Goal: Information Seeking & Learning: Learn about a topic

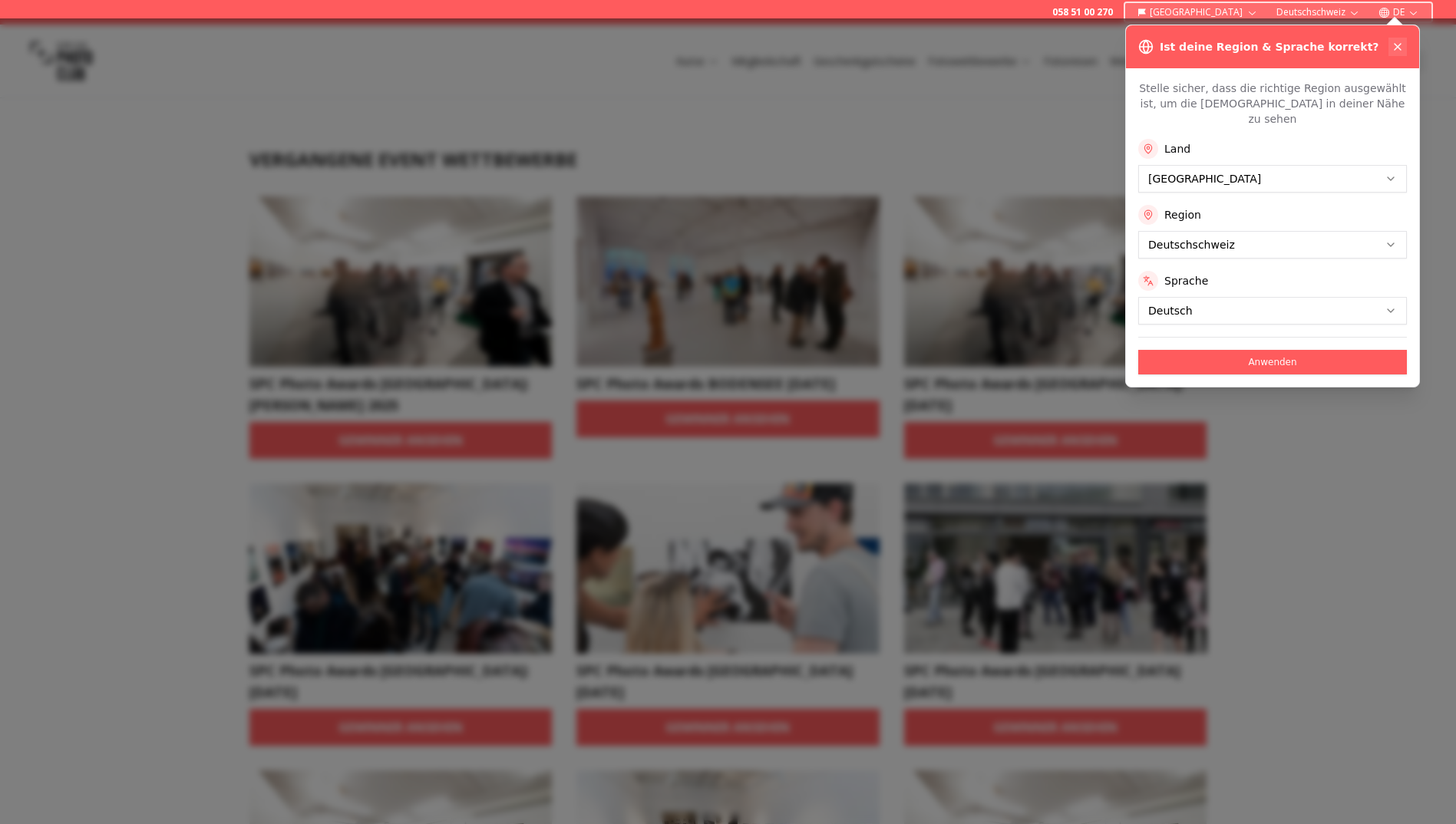
click at [1392, 40] on icon at bounding box center [1397, 46] width 12 height 12
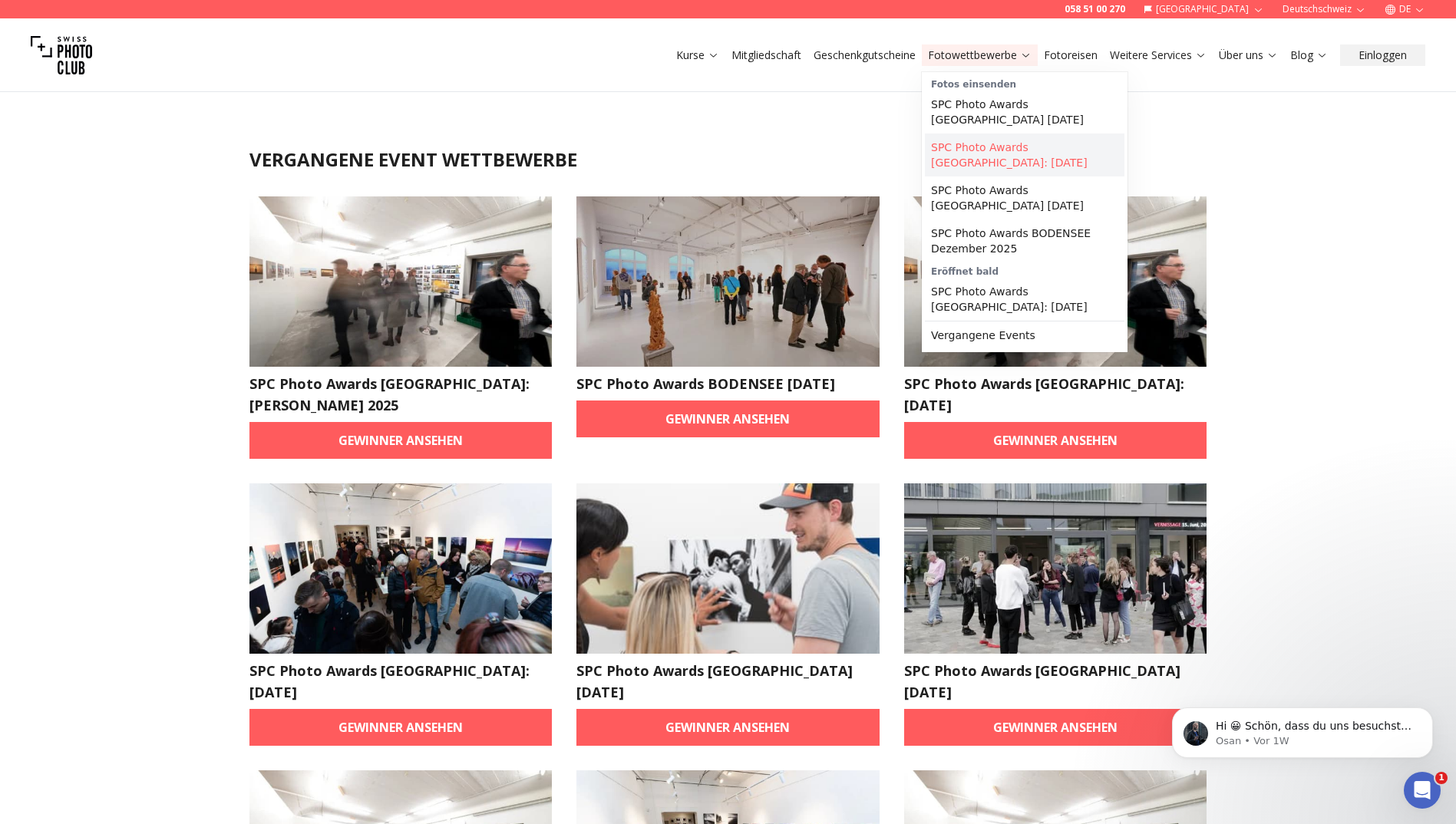
click at [961, 150] on link "SPC Photo Awards [GEOGRAPHIC_DATA]: [DATE]" at bounding box center [1024, 154] width 199 height 43
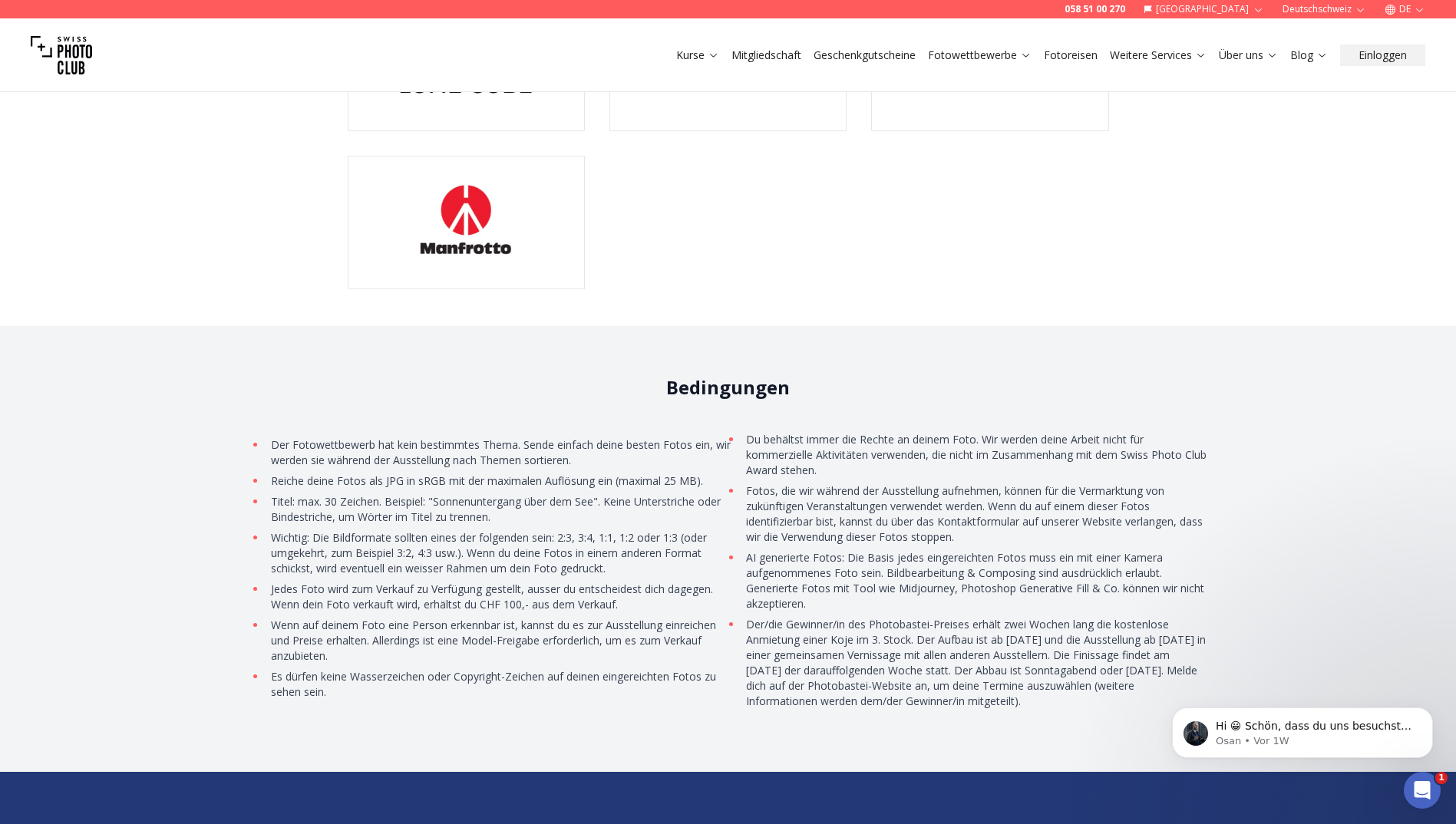
scroll to position [4448, 0]
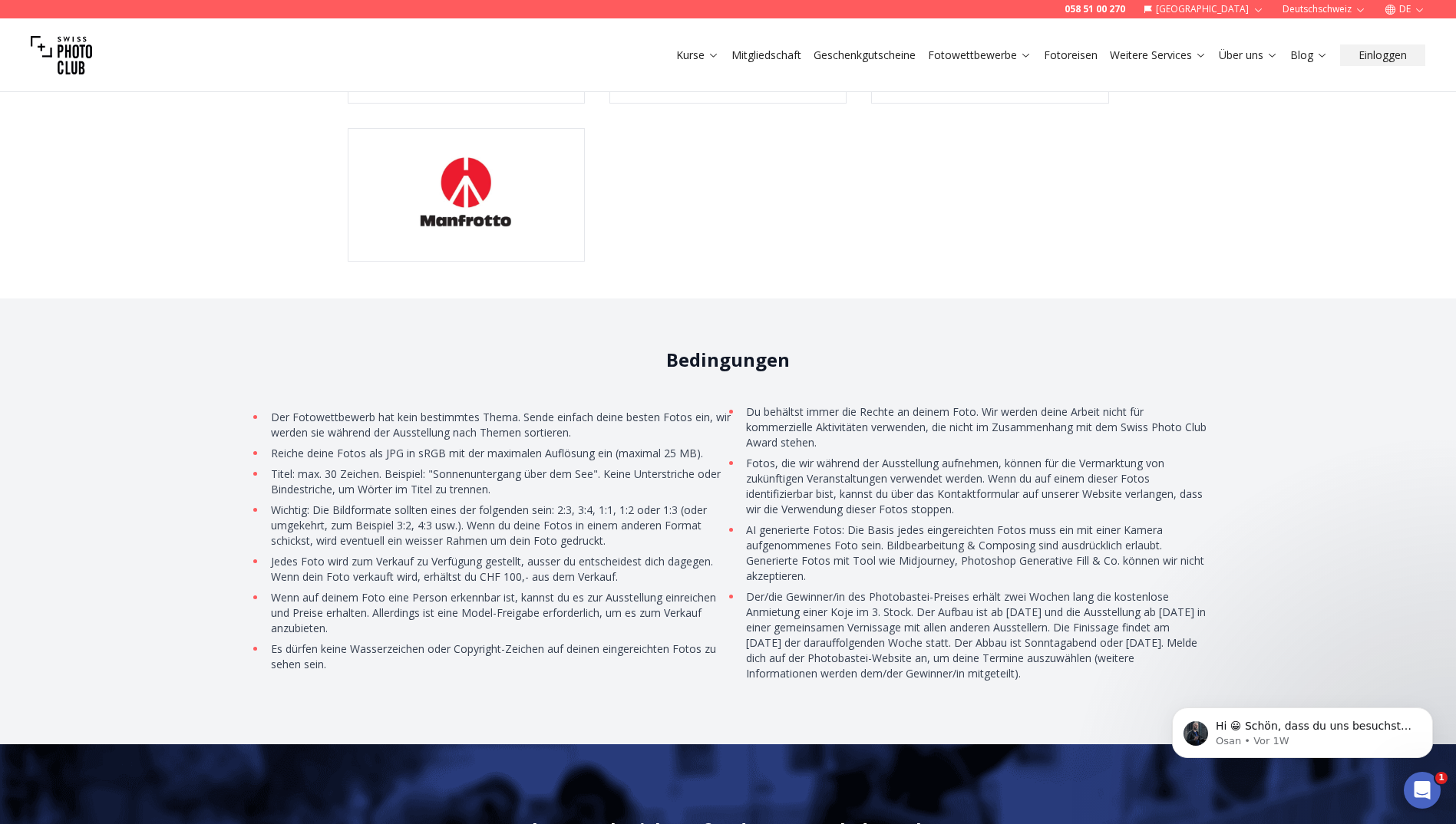
click at [840, 589] on li "Der/die Gewinner/in des Photobastei-Preises erhält zwei Wochen lang die kostenl…" at bounding box center [974, 635] width 465 height 92
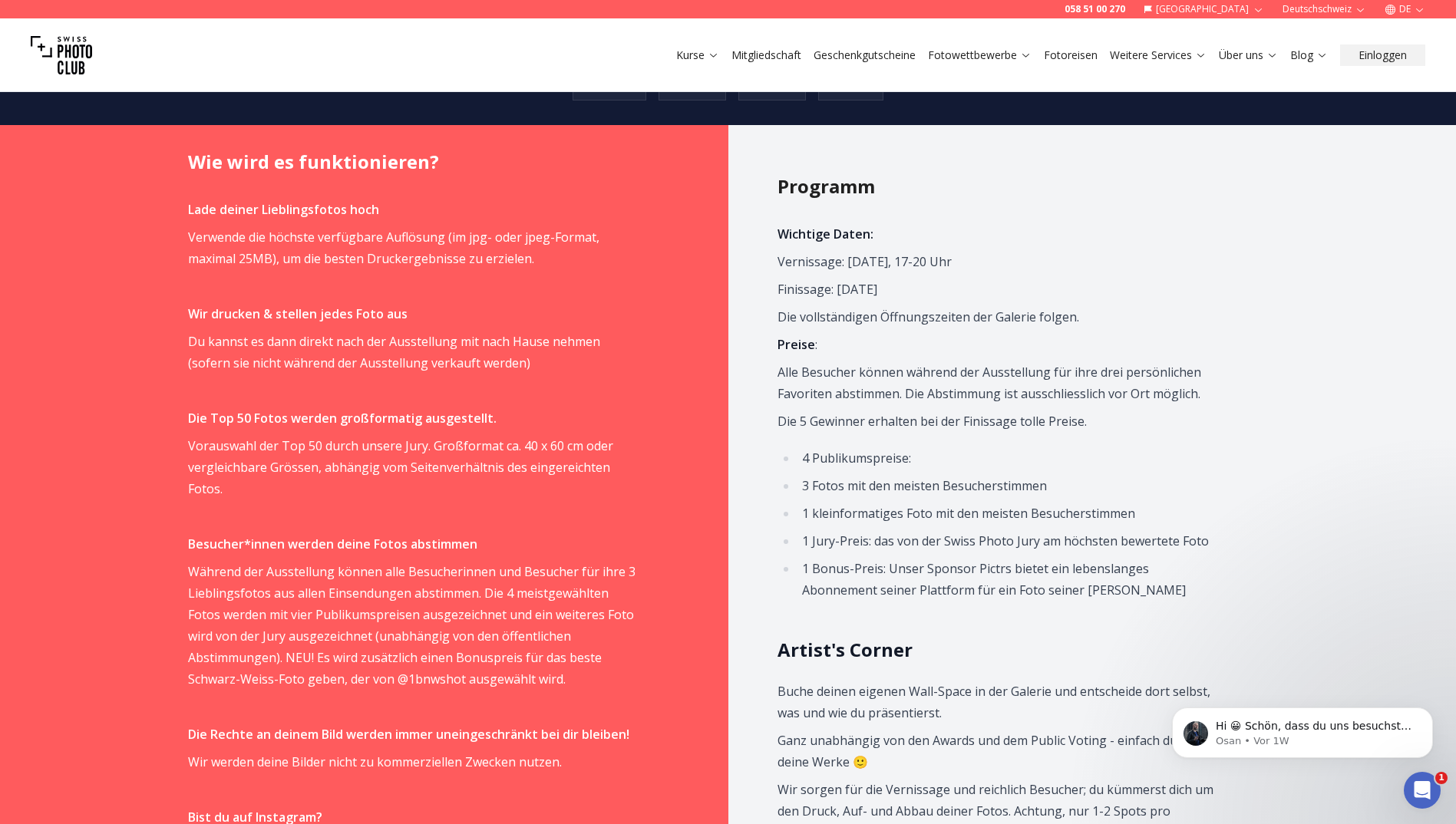
scroll to position [843, 0]
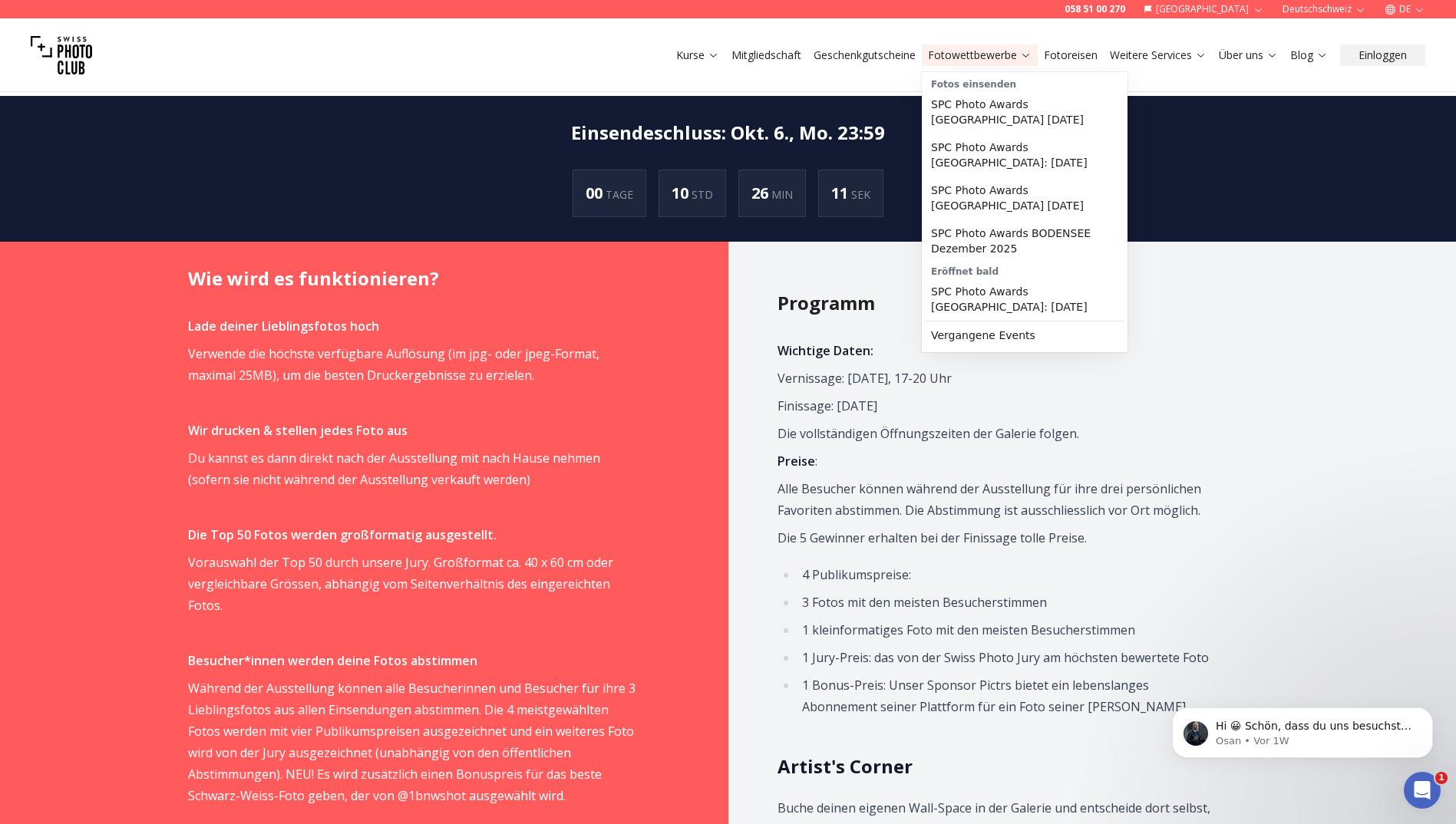
click at [981, 53] on link "Fotowettbewerbe" at bounding box center [980, 54] width 103 height 15
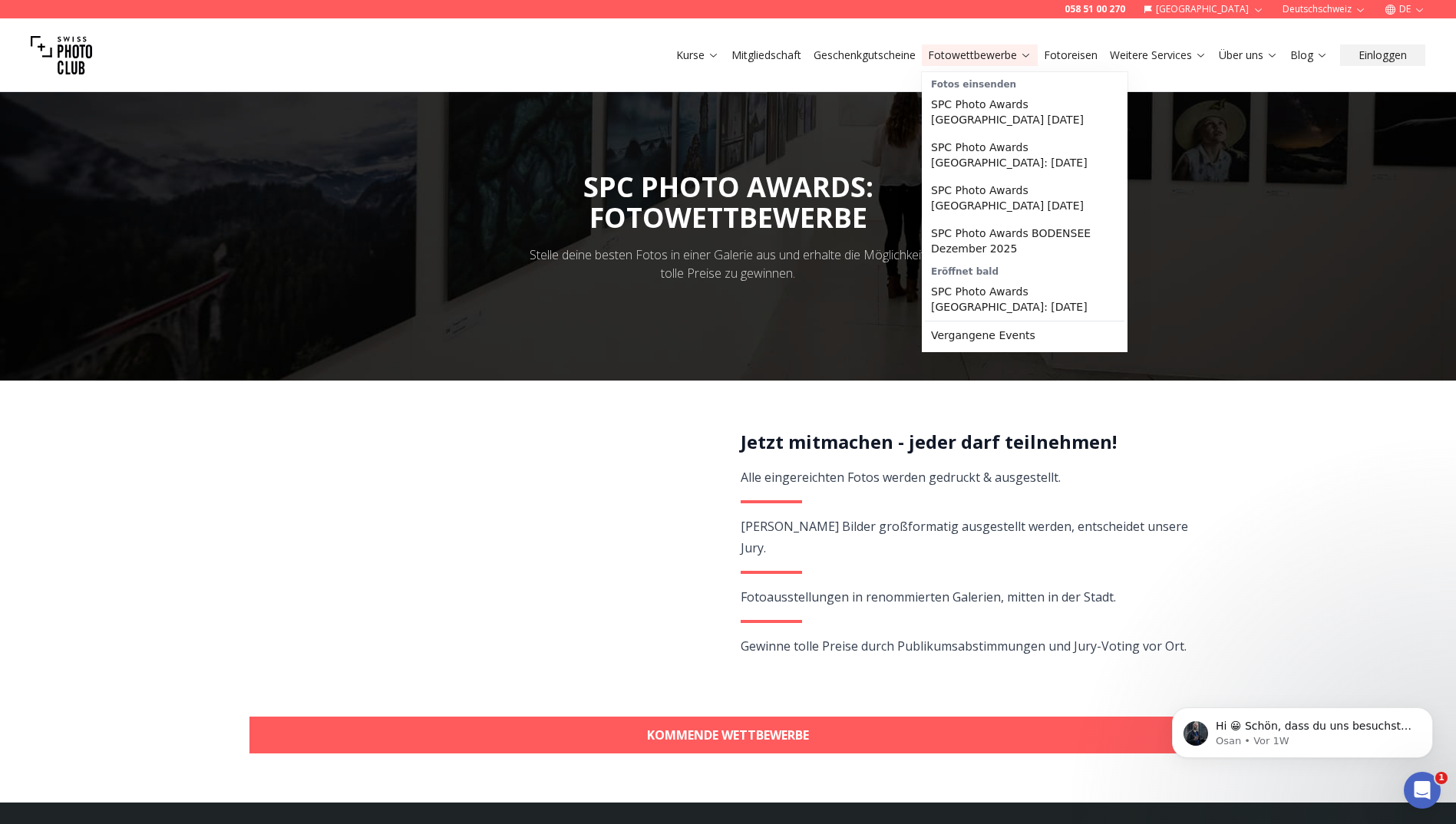
click at [952, 323] on link "Vergangene Events" at bounding box center [1024, 335] width 199 height 27
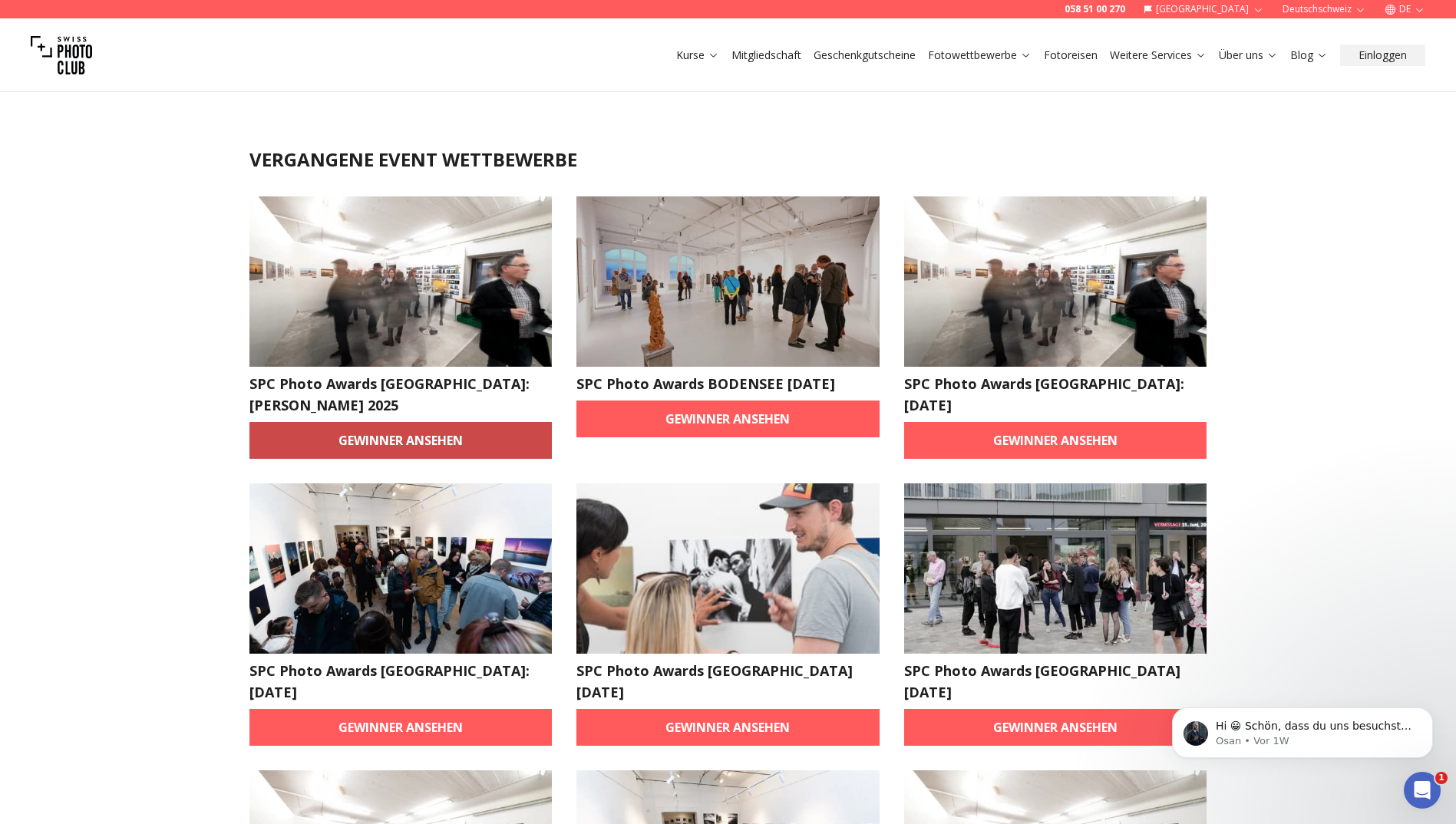
click at [384, 422] on link "Gewinner ansehen" at bounding box center [401, 440] width 303 height 37
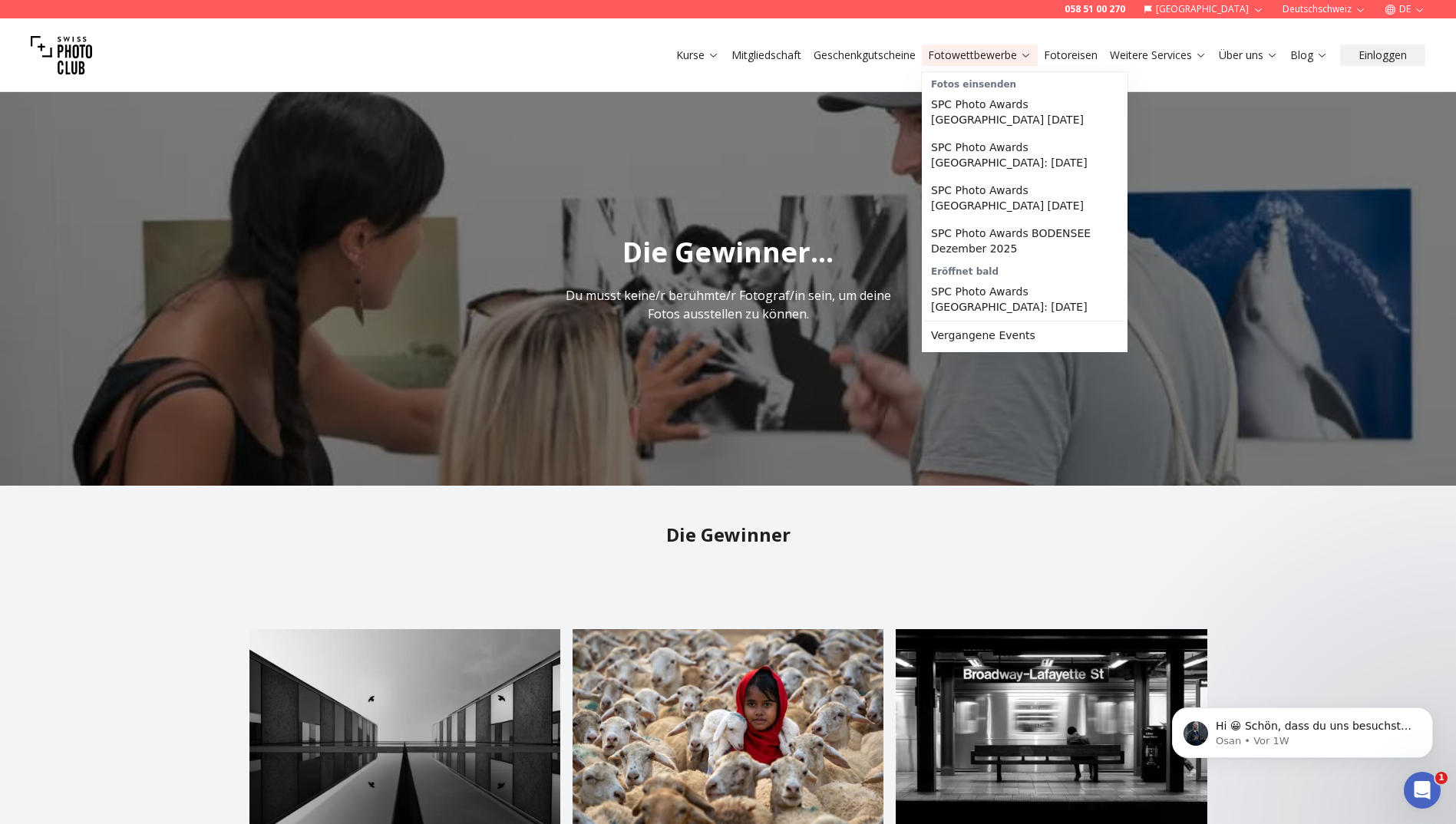
click at [953, 61] on link "Fotowettbewerbe" at bounding box center [980, 54] width 103 height 15
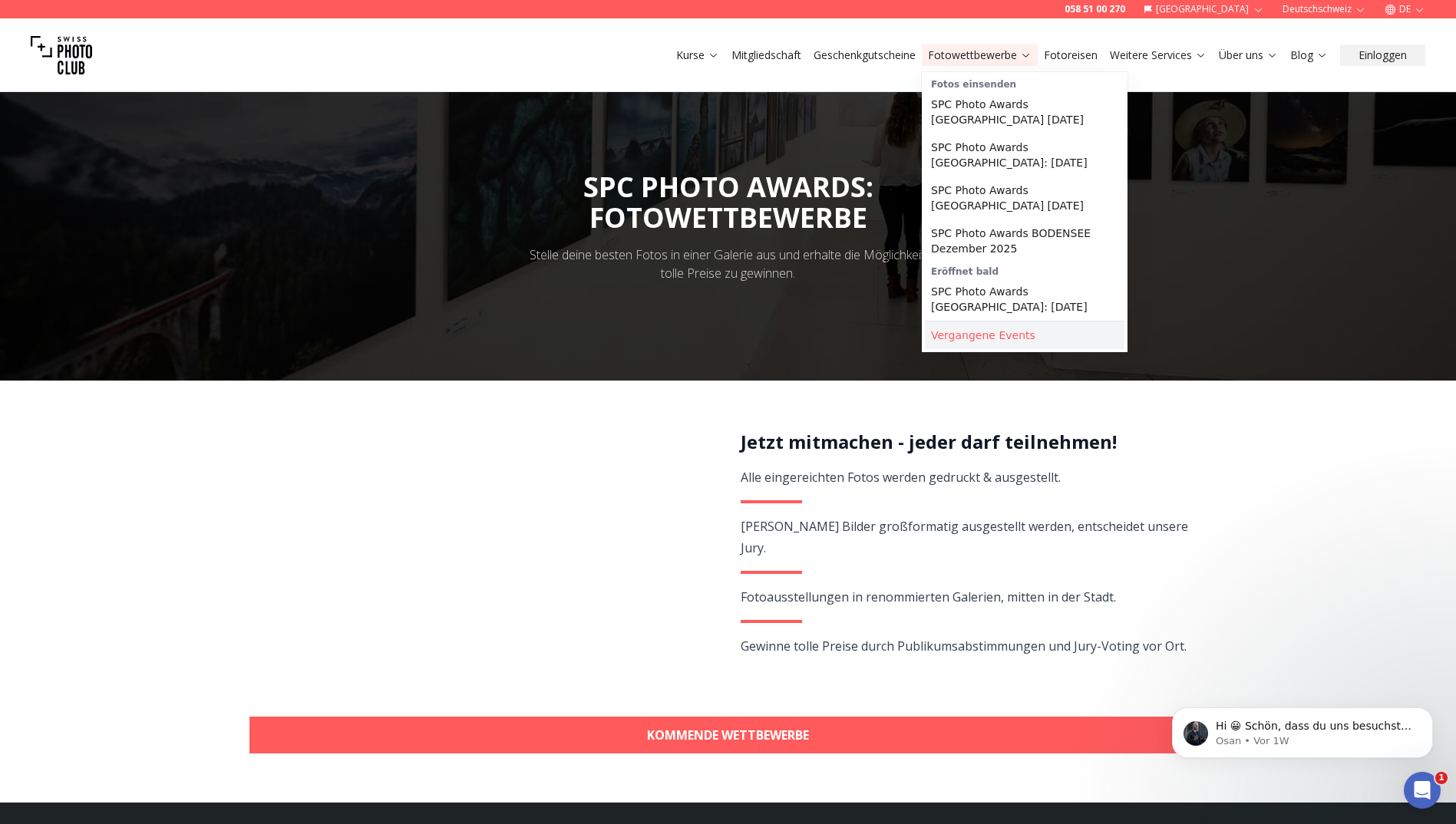
click at [952, 322] on link "Vergangene Events" at bounding box center [1024, 335] width 199 height 27
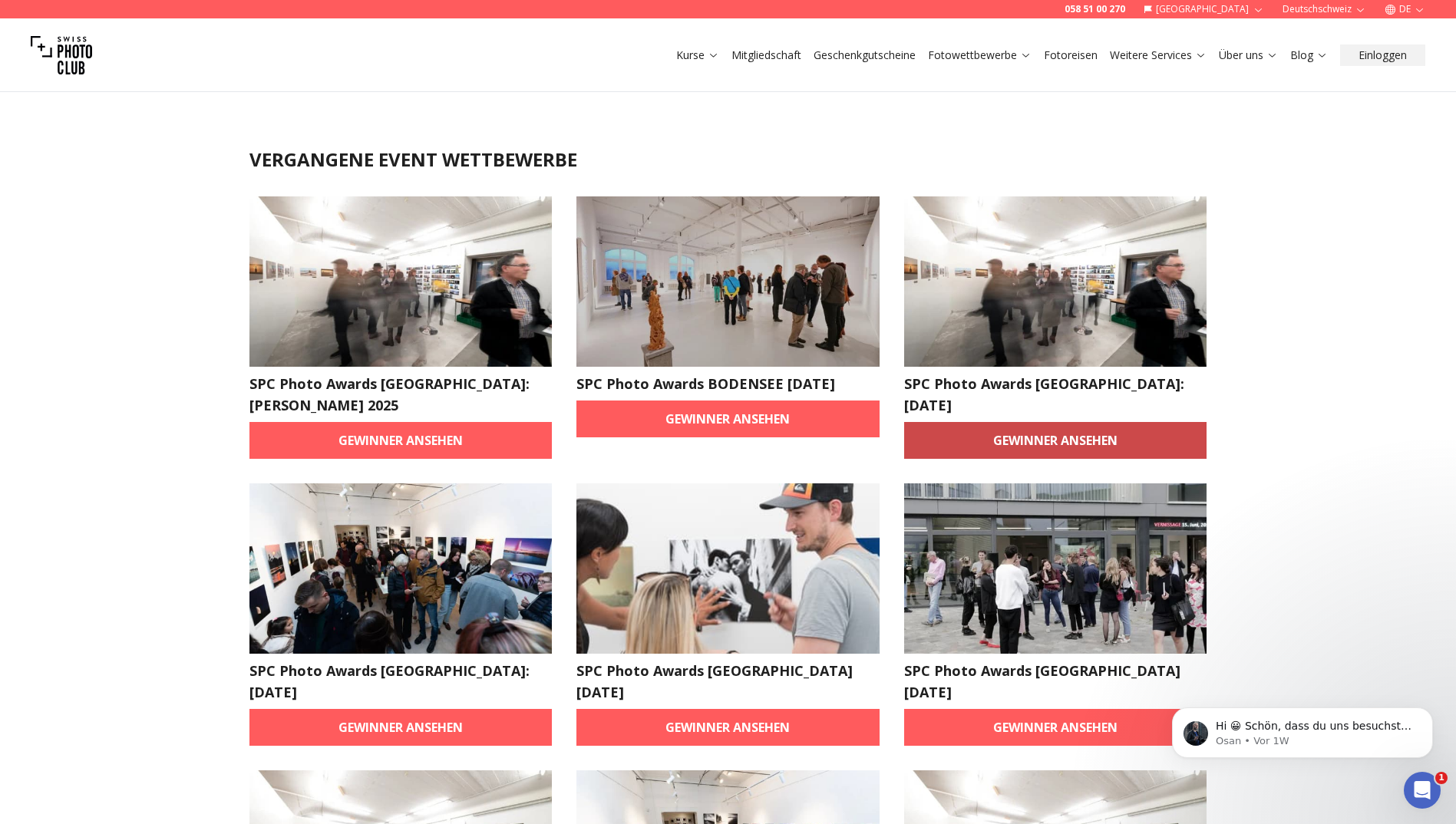
click at [1003, 430] on link "Gewinner ansehen" at bounding box center [1056, 440] width 303 height 37
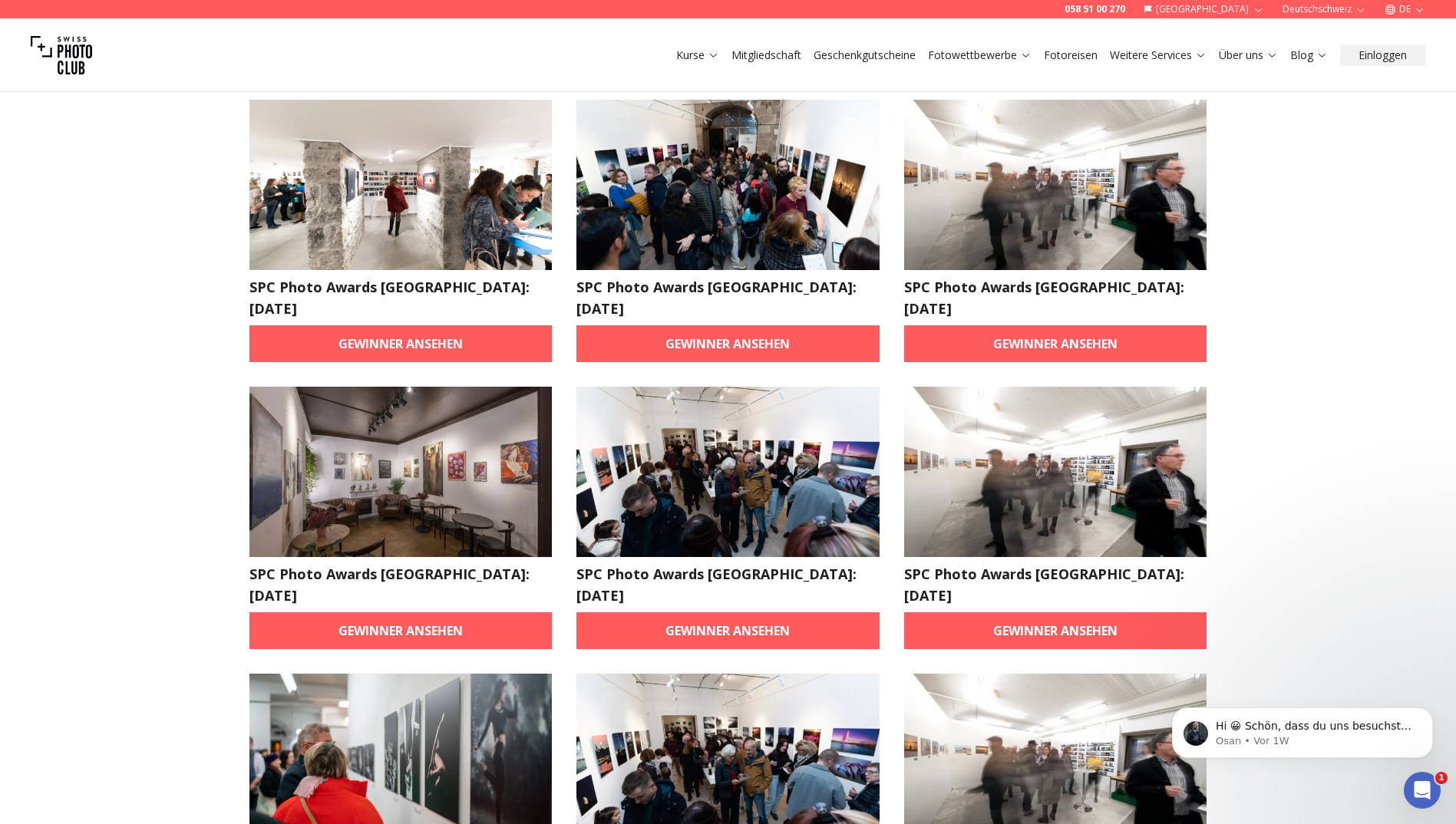
scroll to position [690, 0]
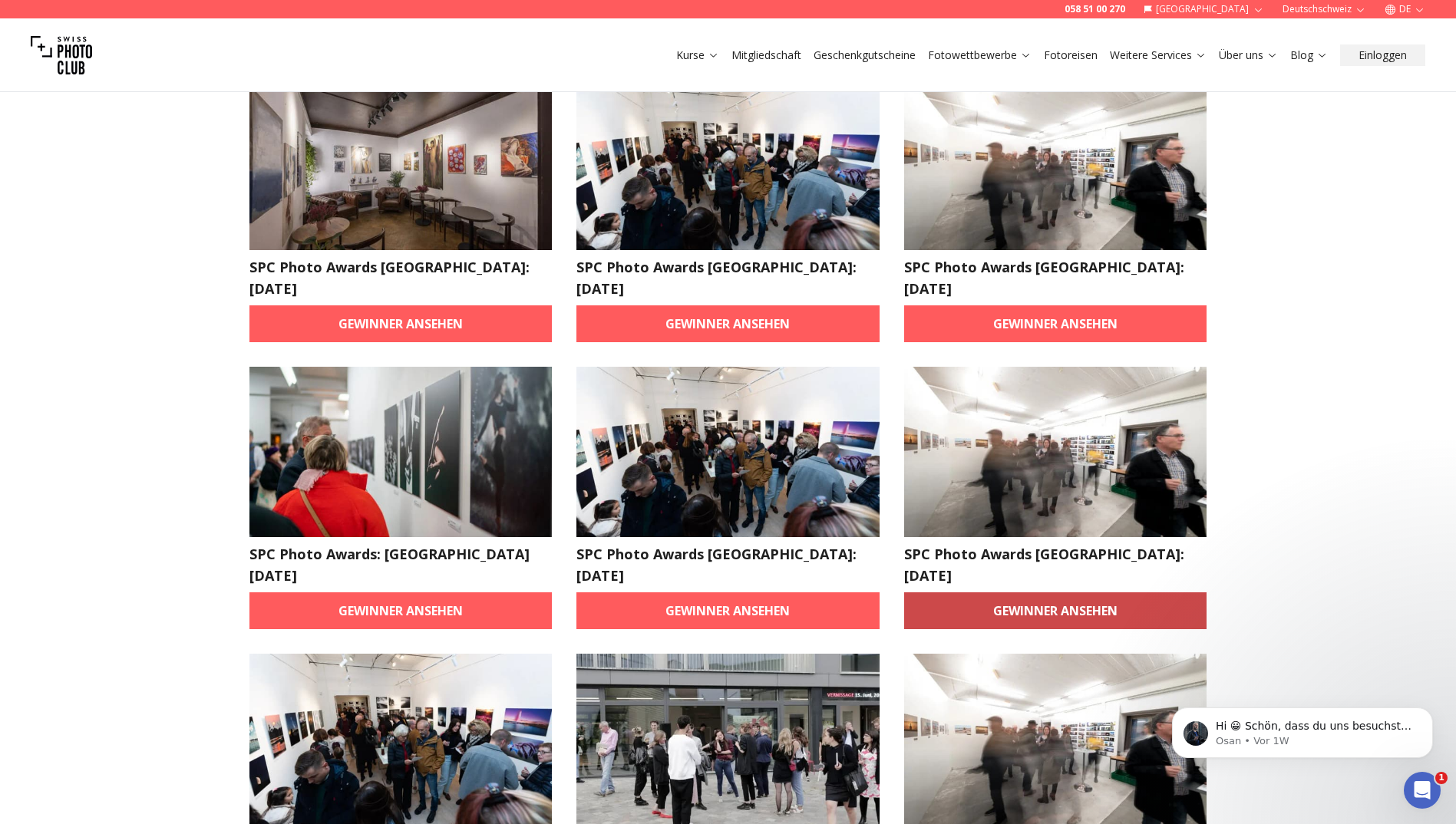
click at [959, 592] on link "Gewinner ansehen" at bounding box center [1056, 610] width 303 height 37
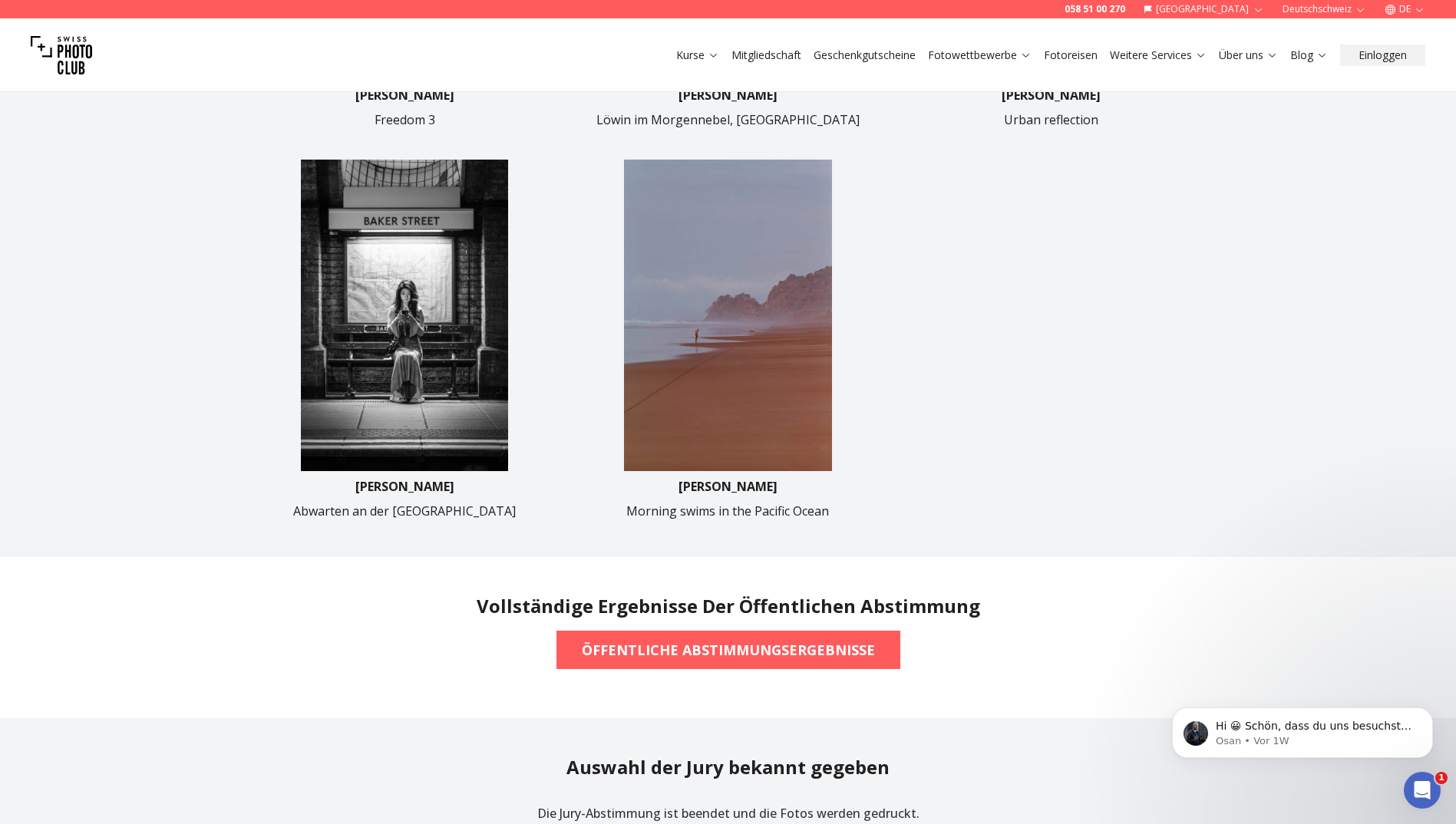
scroll to position [843, 0]
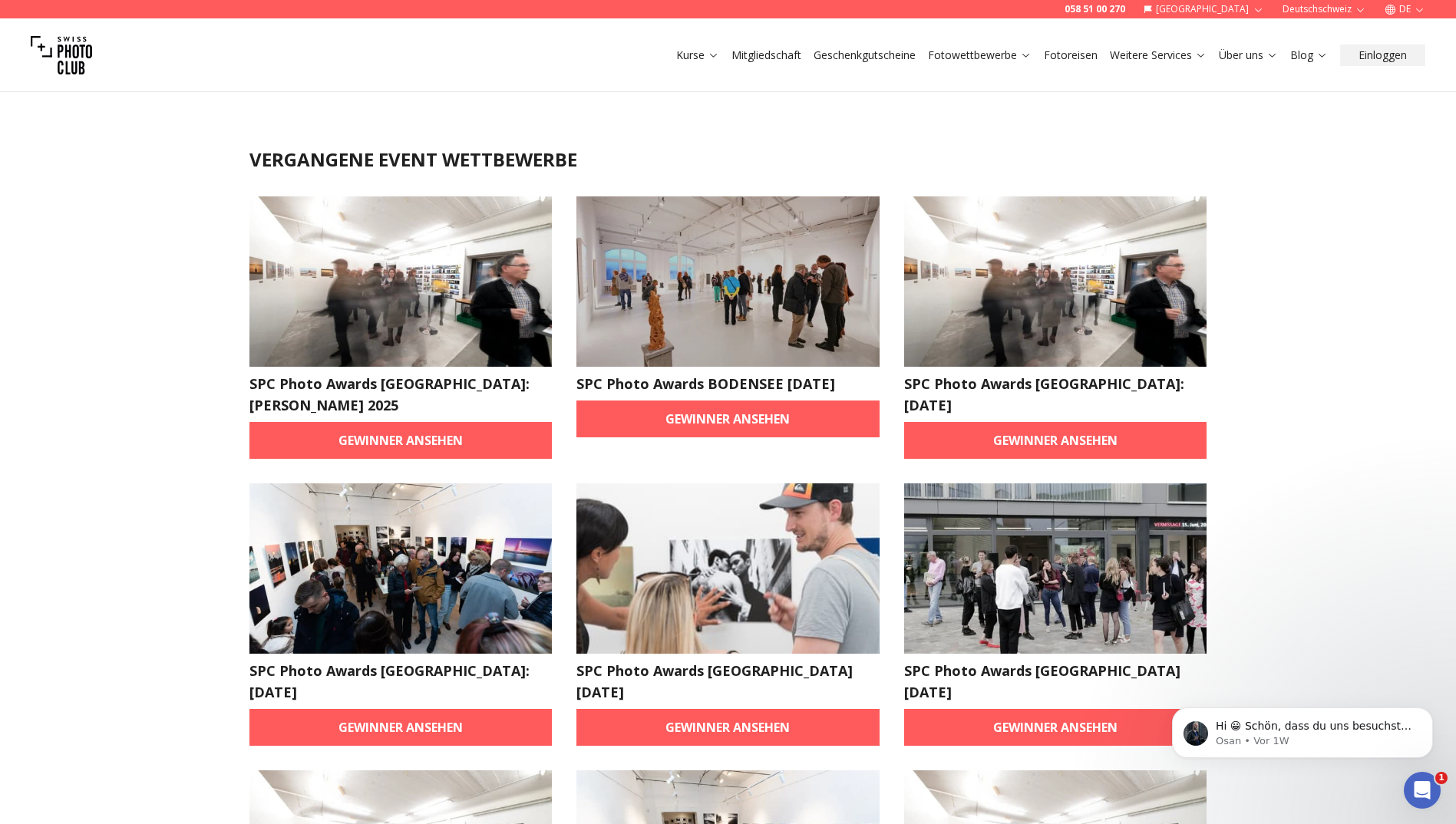
click at [703, 47] on link "Kurse" at bounding box center [697, 54] width 43 height 15
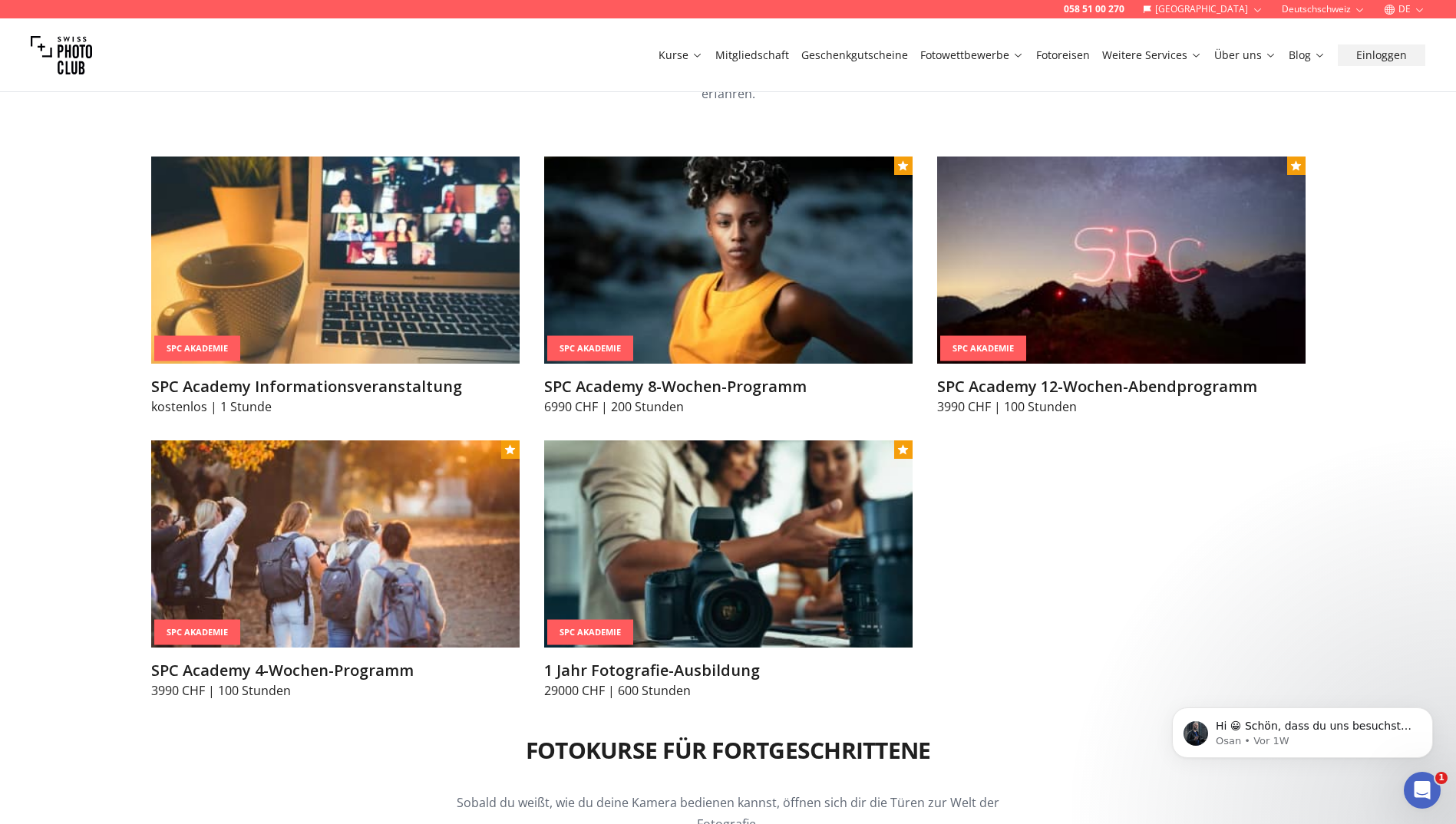
scroll to position [1917, 0]
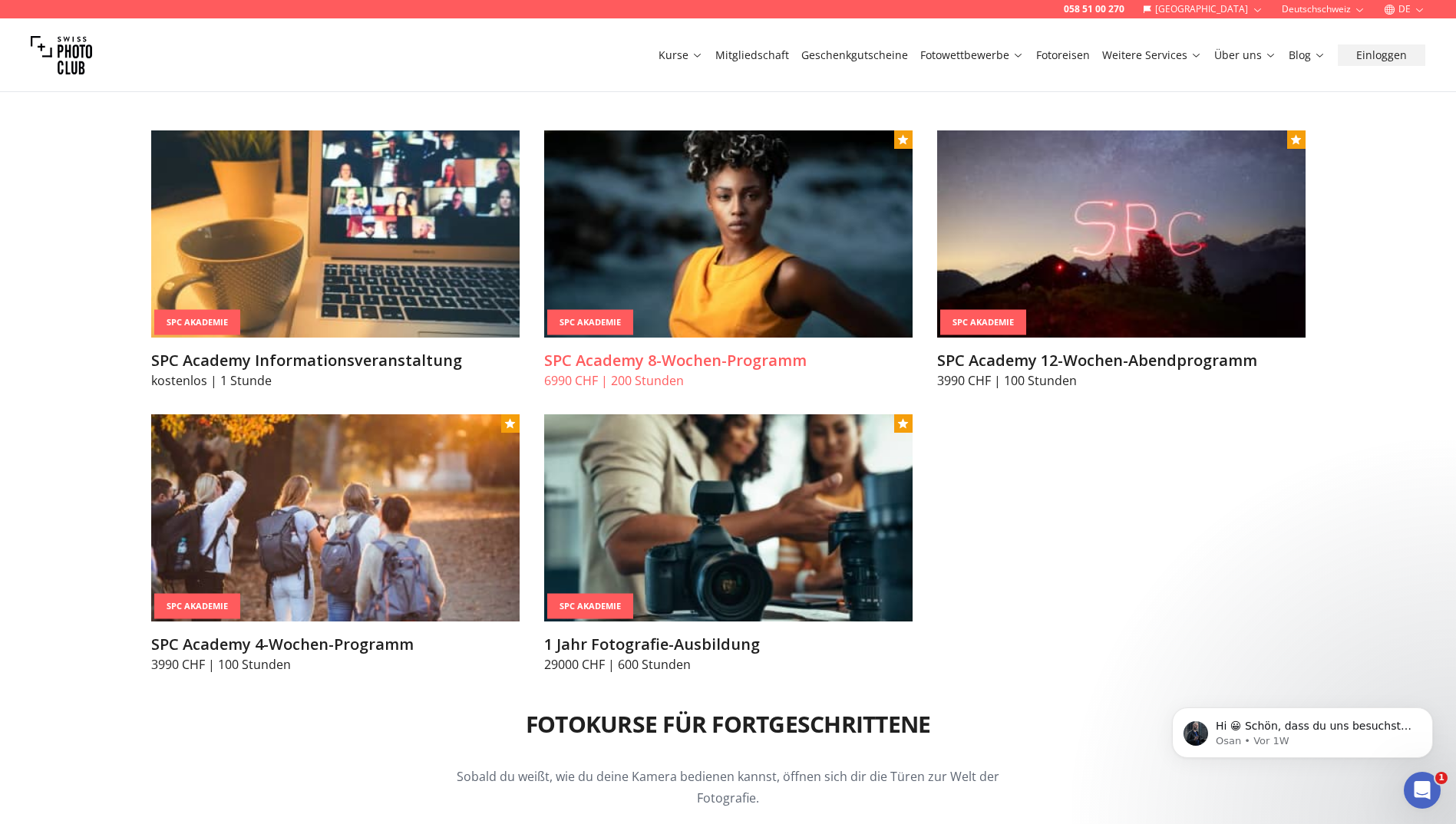
click at [726, 296] on img at bounding box center [728, 234] width 368 height 207
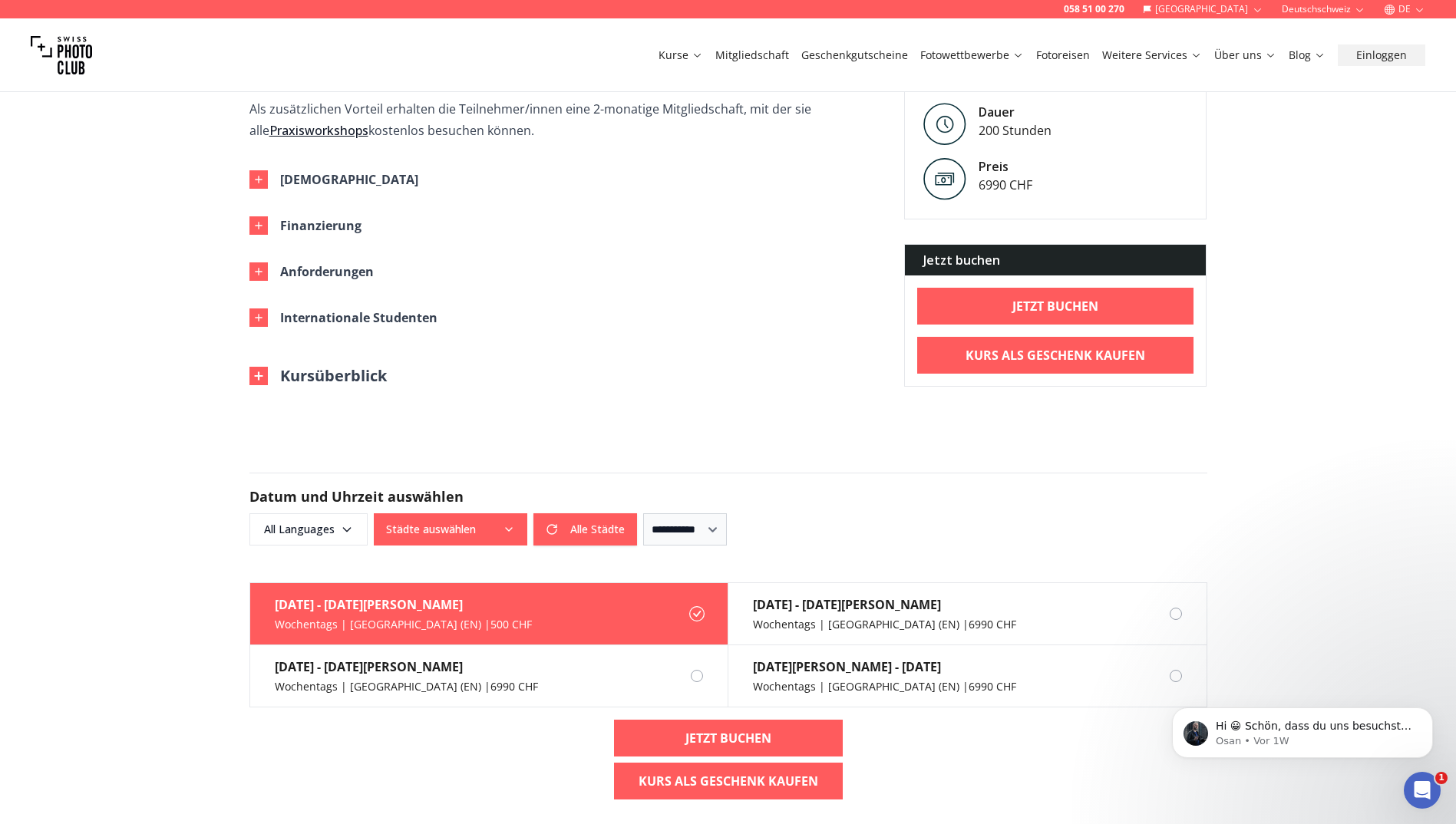
scroll to position [920, 0]
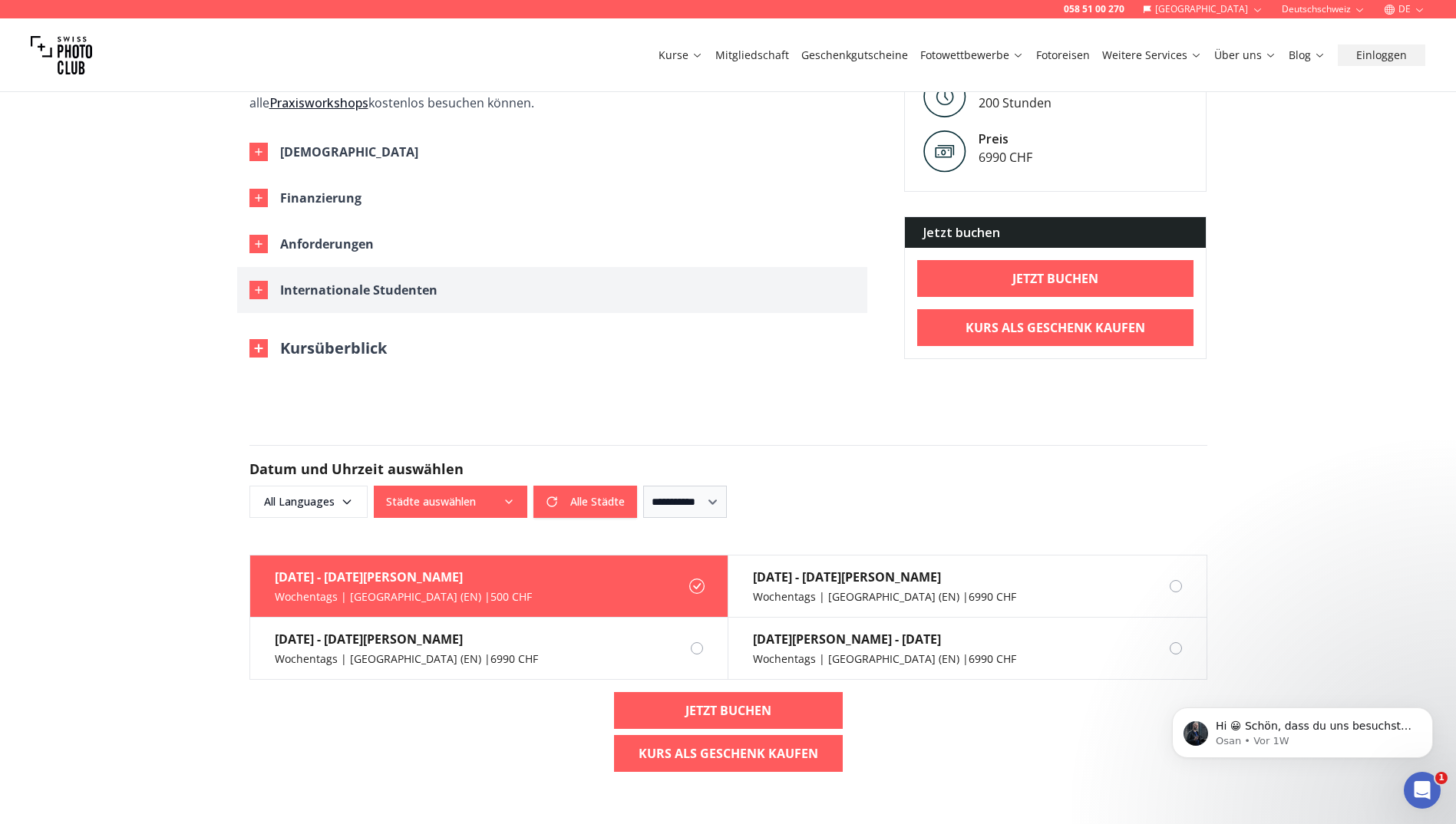
click at [410, 279] on div "Internationale Studenten" at bounding box center [358, 289] width 157 height 21
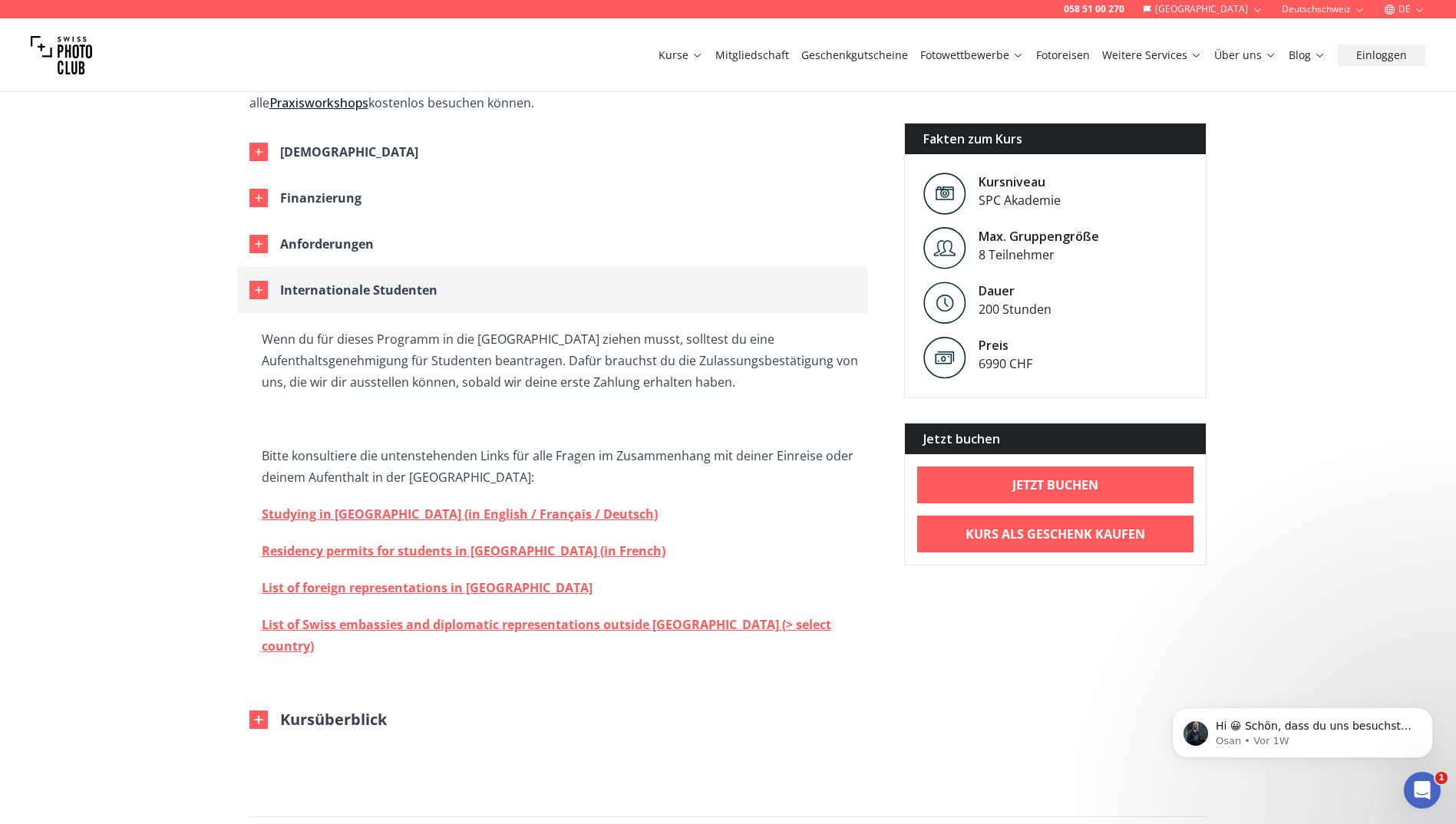
click at [410, 279] on div "Internationale Studenten" at bounding box center [358, 289] width 157 height 21
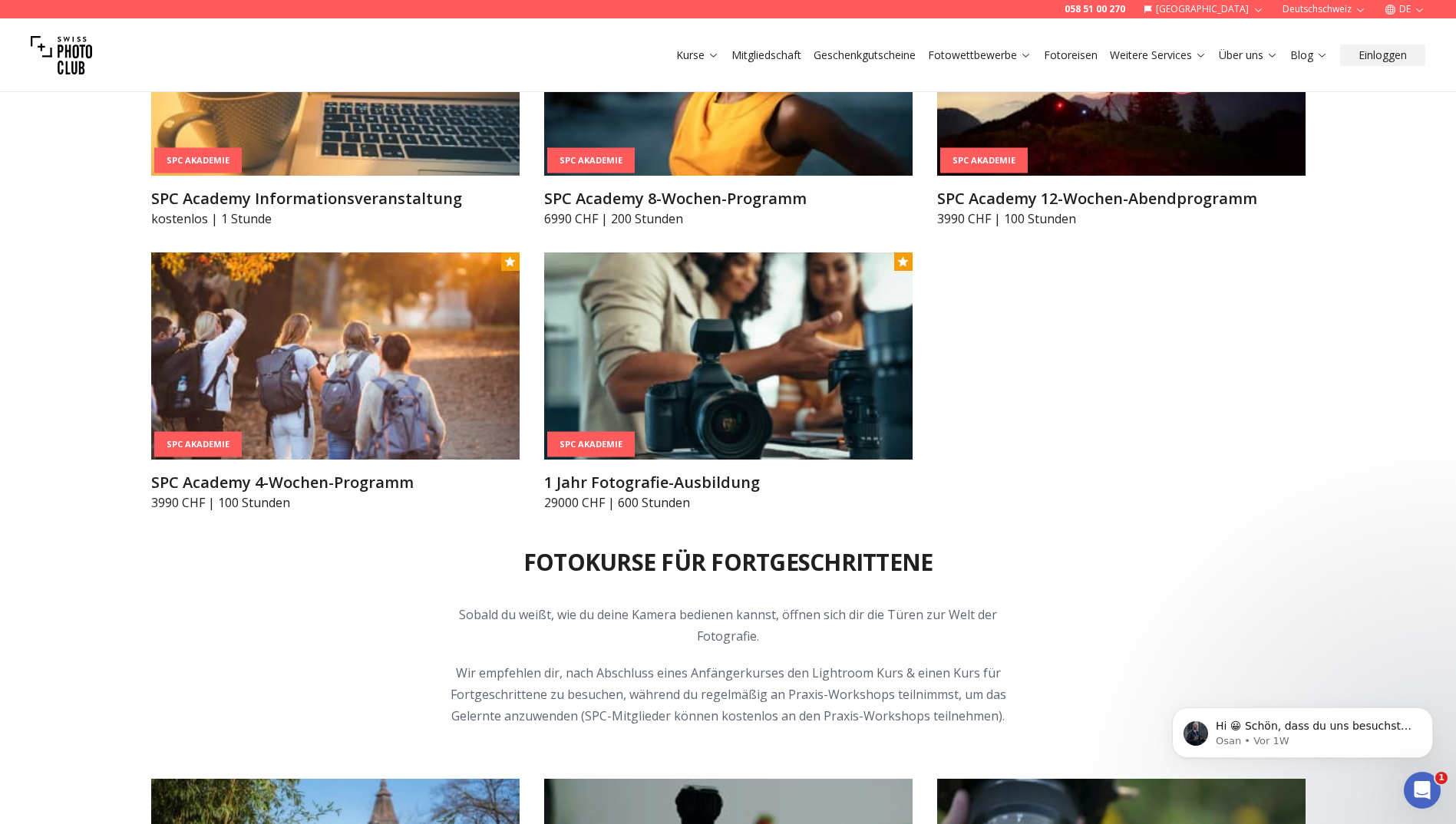
scroll to position [2072, 0]
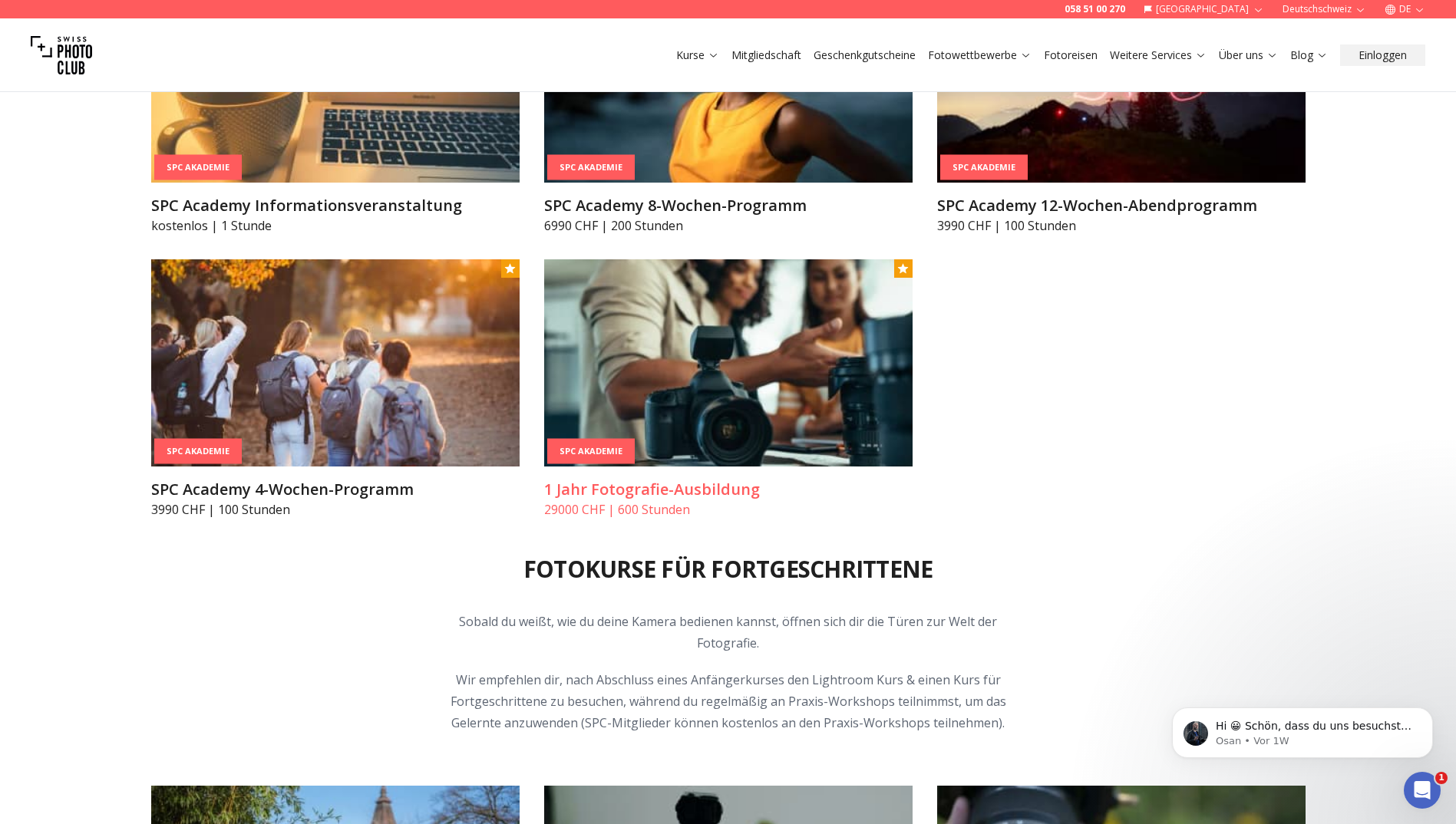
click at [760, 398] on img at bounding box center [728, 363] width 368 height 207
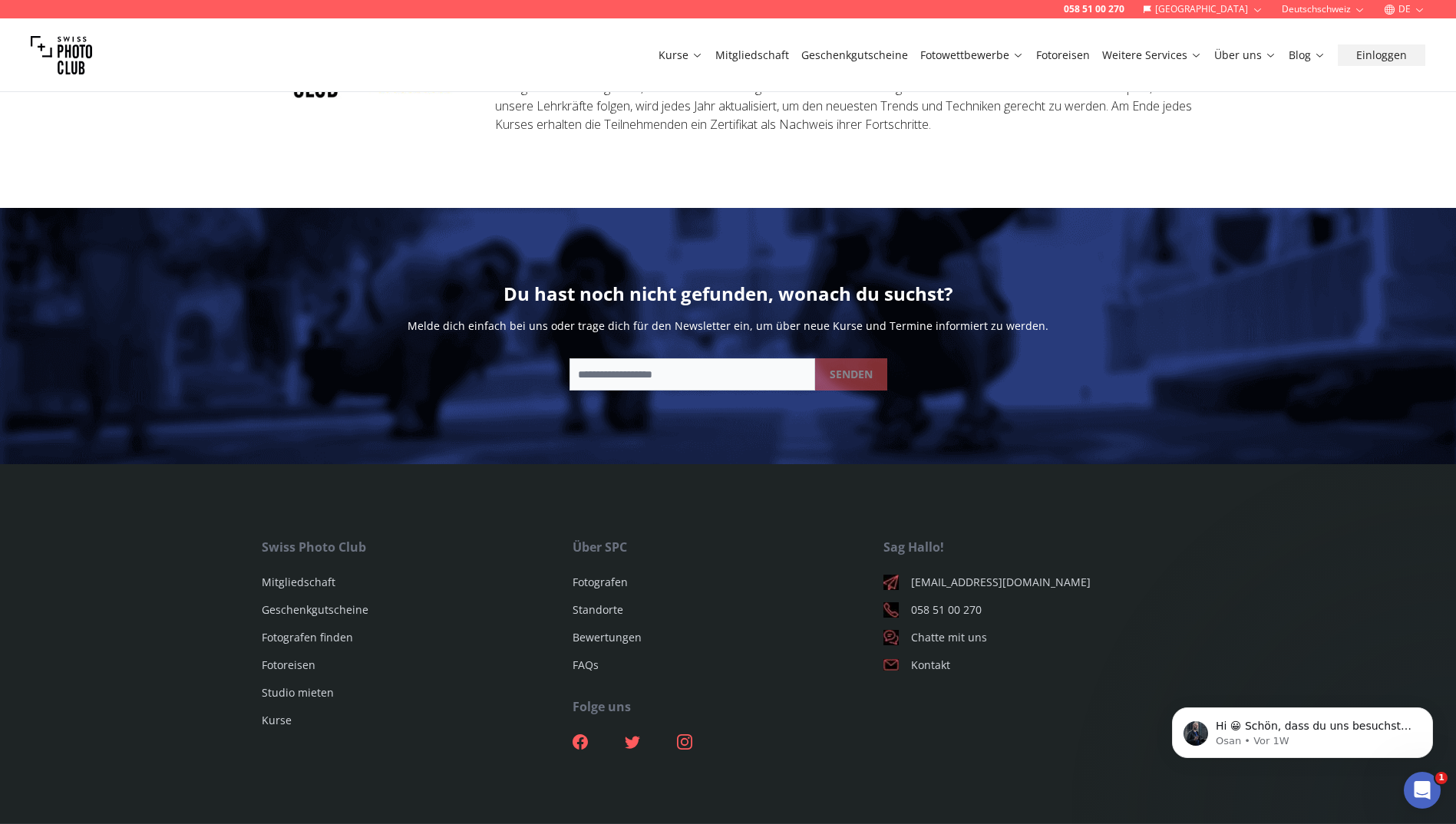
scroll to position [2730, 0]
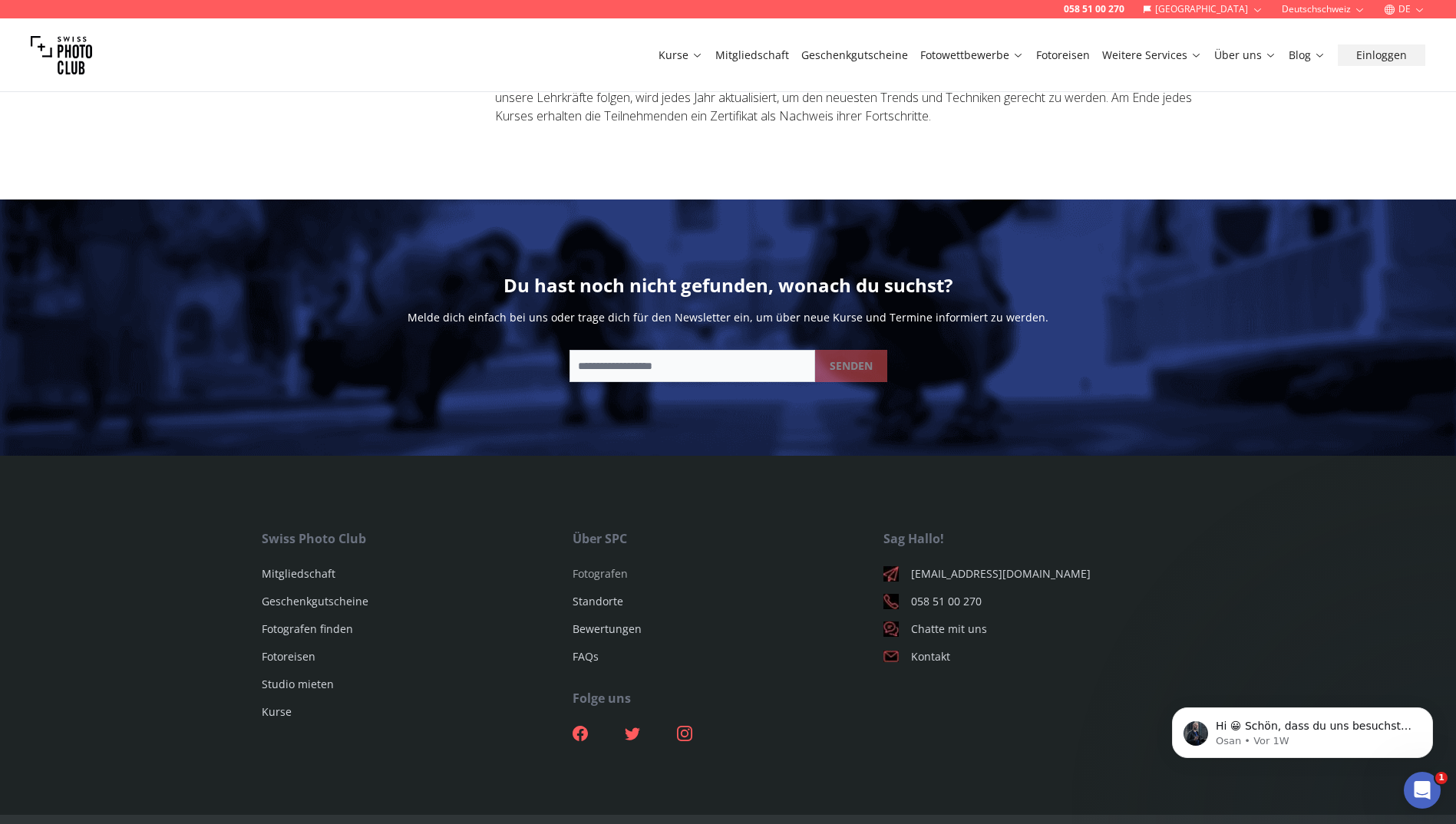
click at [593, 566] on link "Fotografen" at bounding box center [600, 573] width 55 height 15
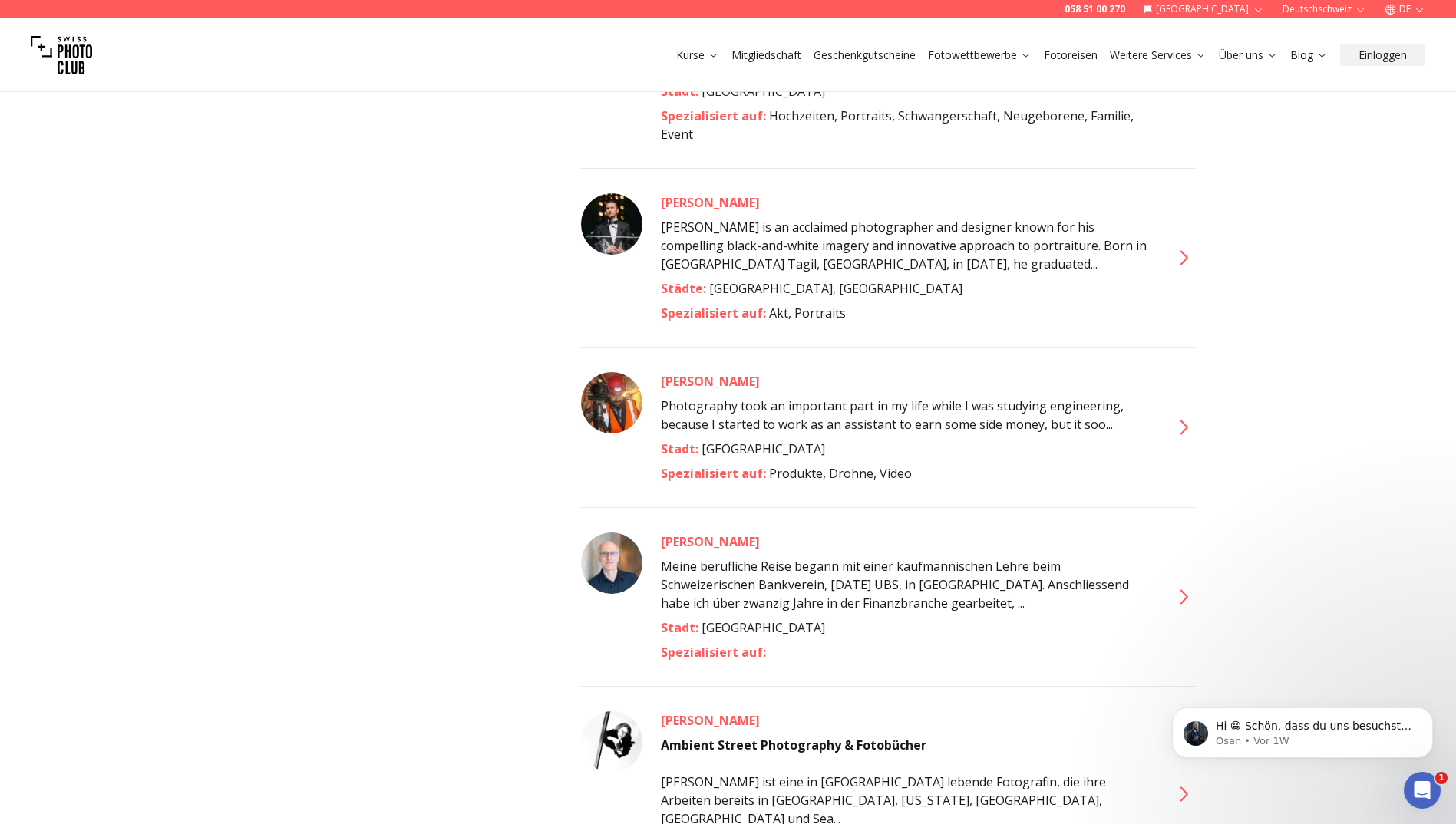
scroll to position [2148, 0]
